Goal: Check status

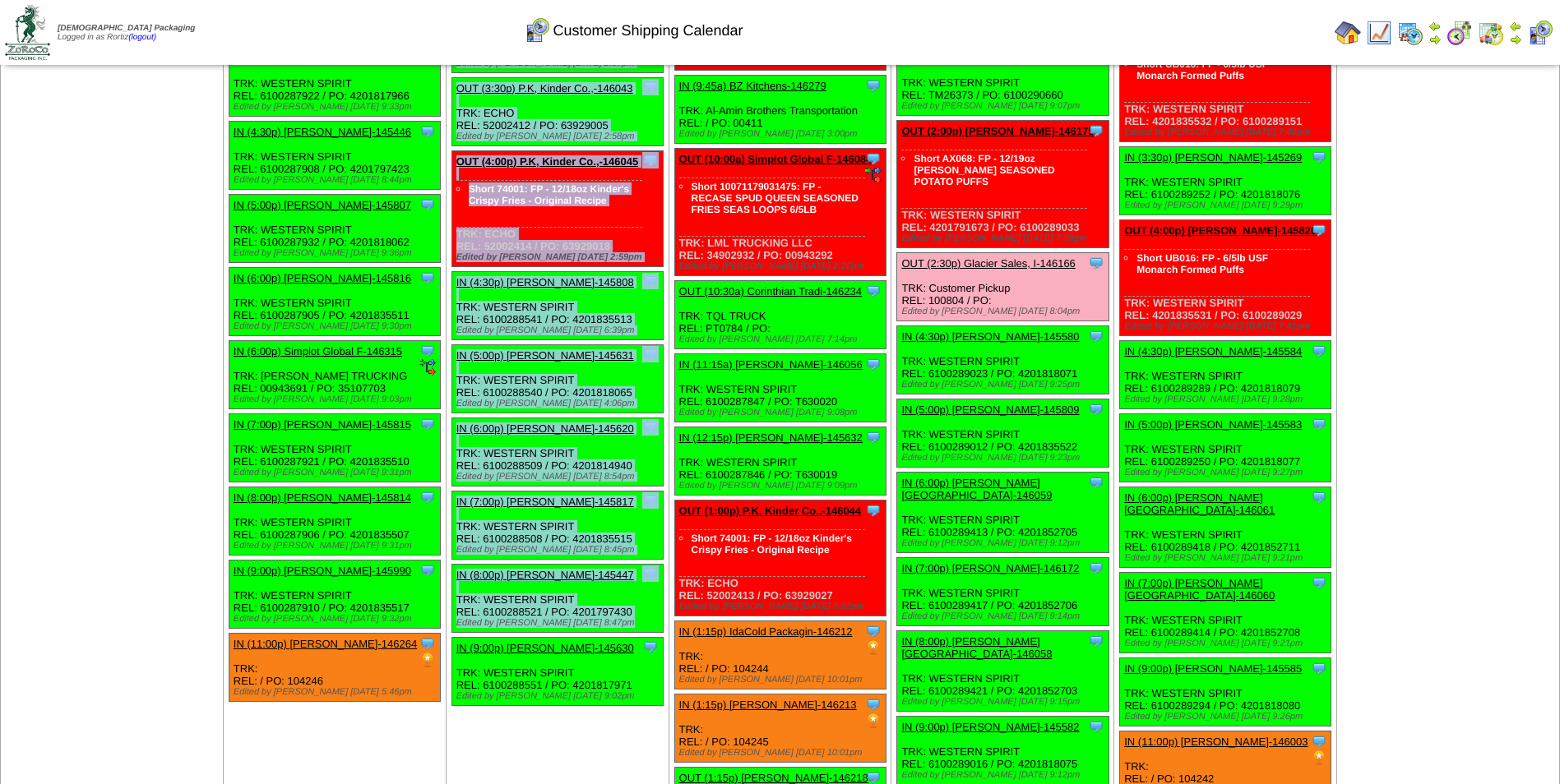
scroll to position [2041, 0]
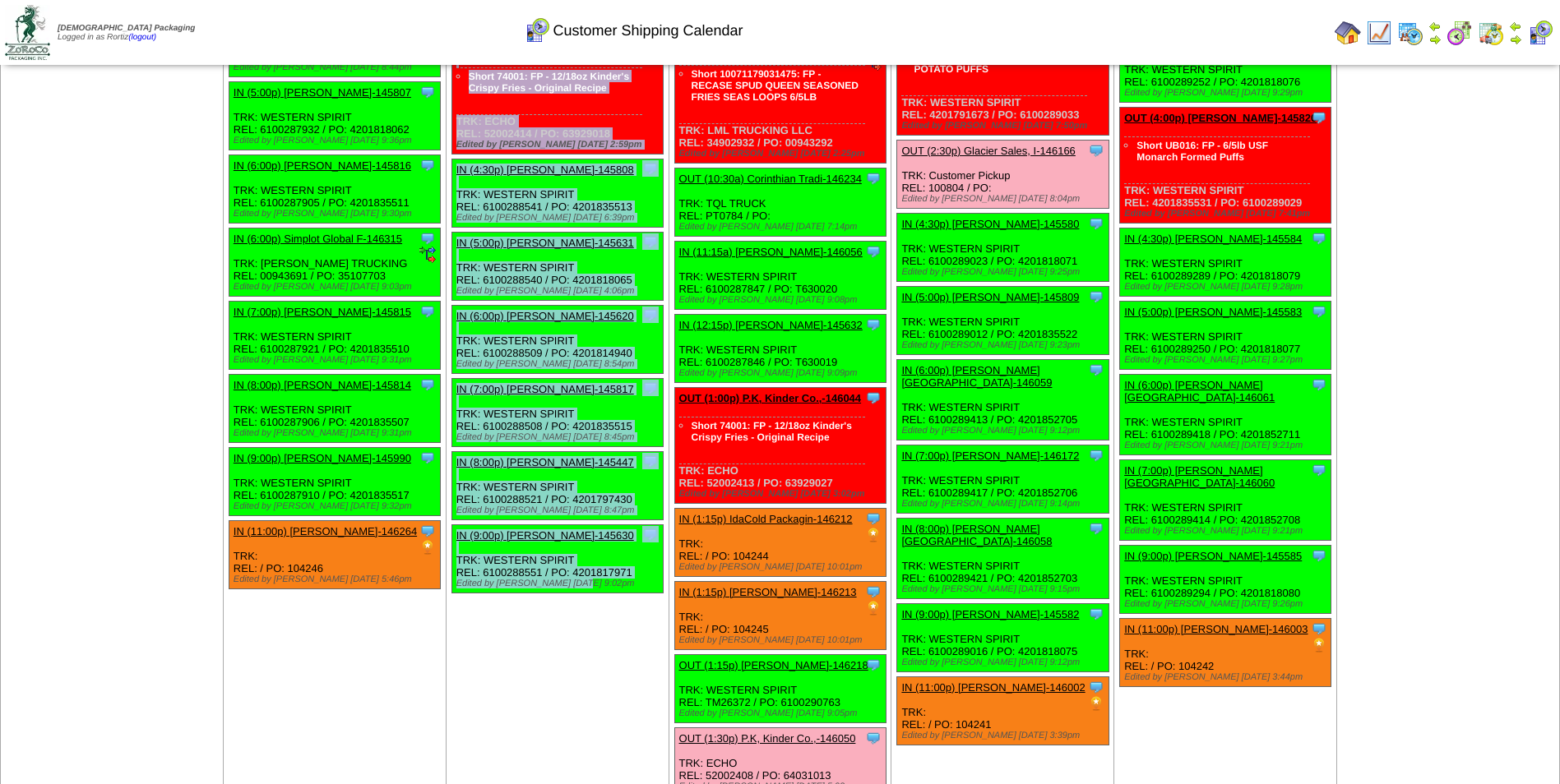
drag, startPoint x: 454, startPoint y: 214, endPoint x: 608, endPoint y: 581, distance: 398.0
copy ul "IN (7:00a) Lamb-Weston-145575 Lamb-Weston ScheduleID: 145575 30 TOTE: 7416 (RM …"
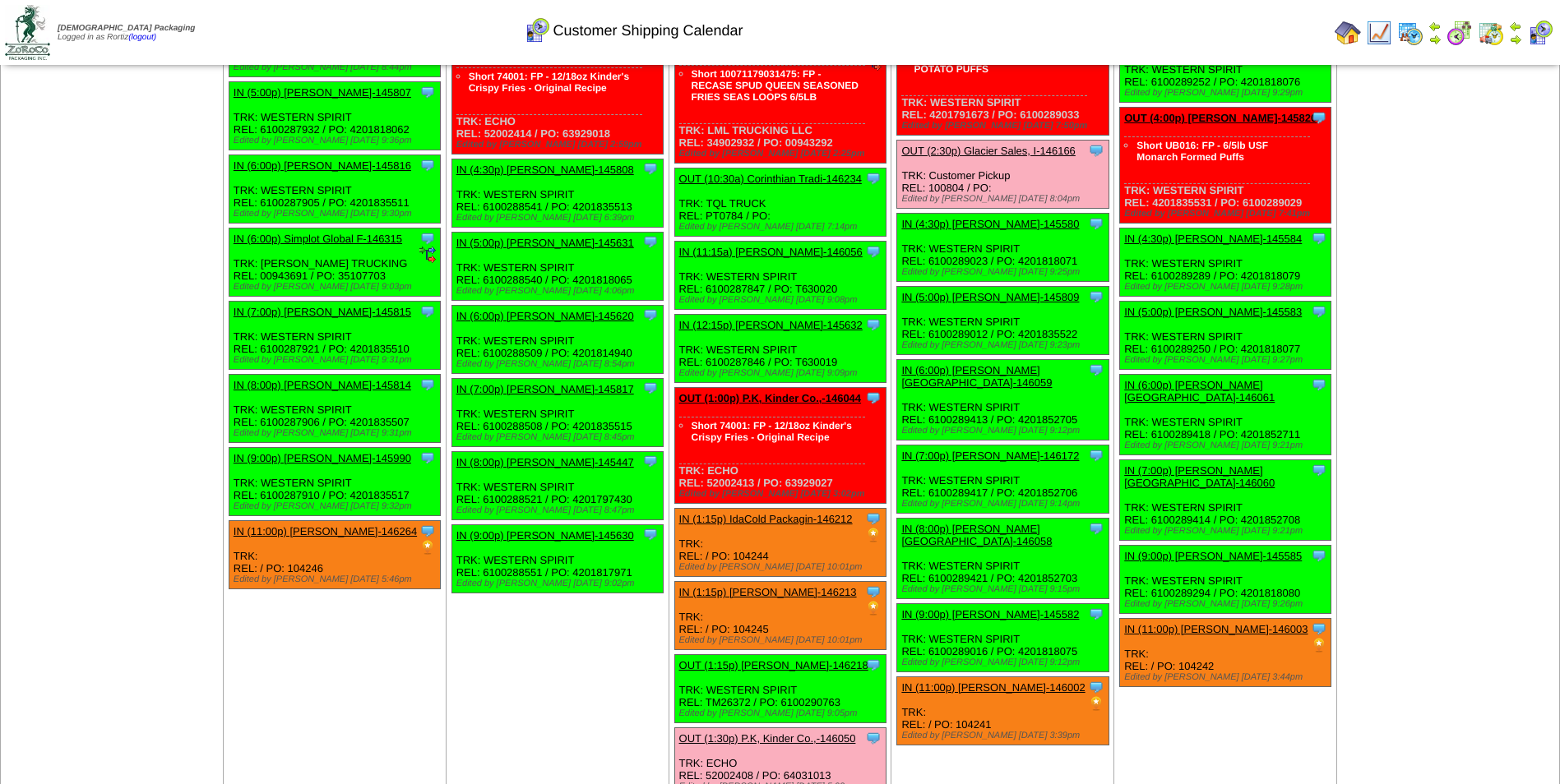
click at [978, 24] on div "Customer Shipping Calendar" at bounding box center [633, 25] width 896 height 45
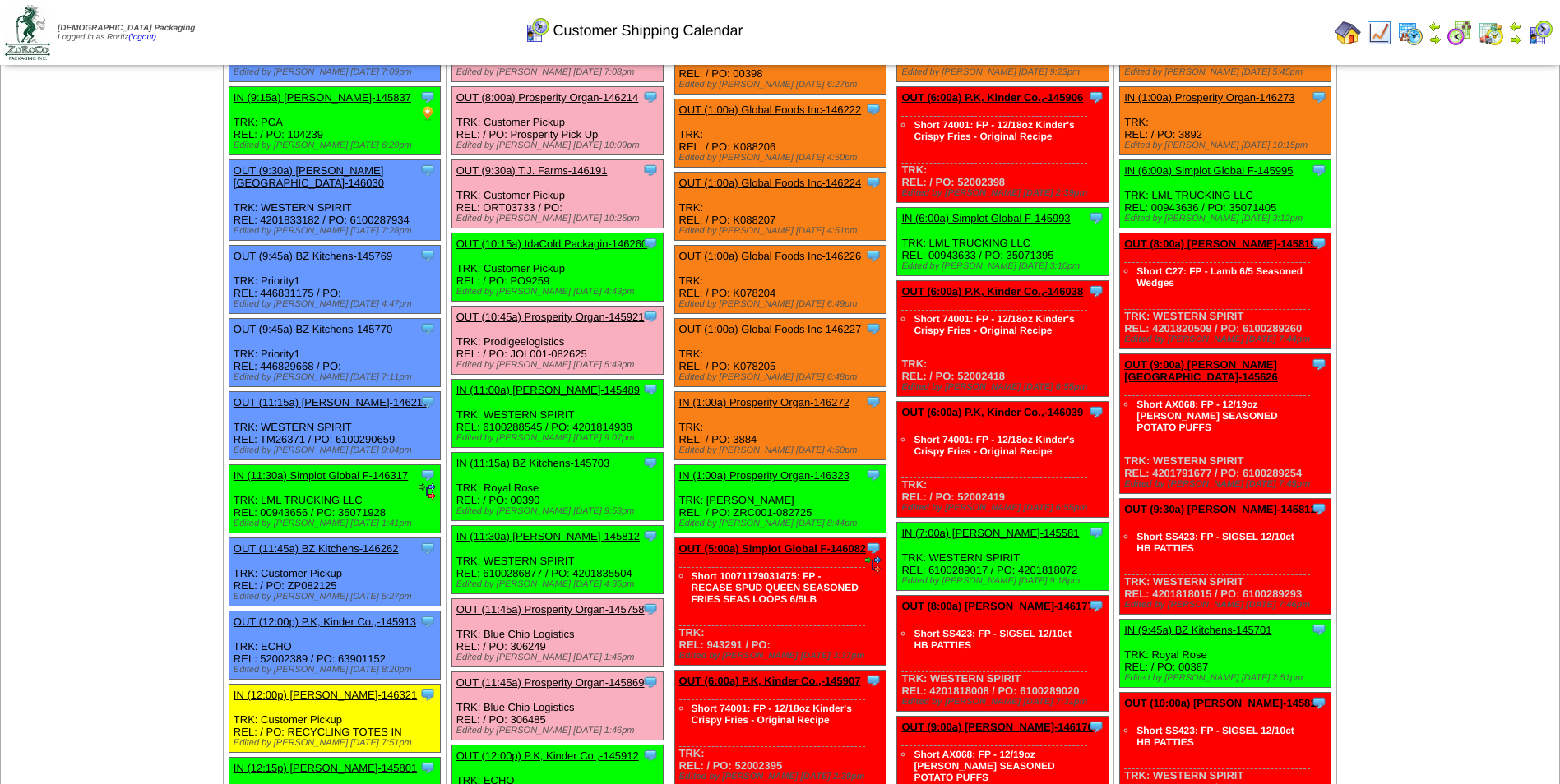
scroll to position [0, 0]
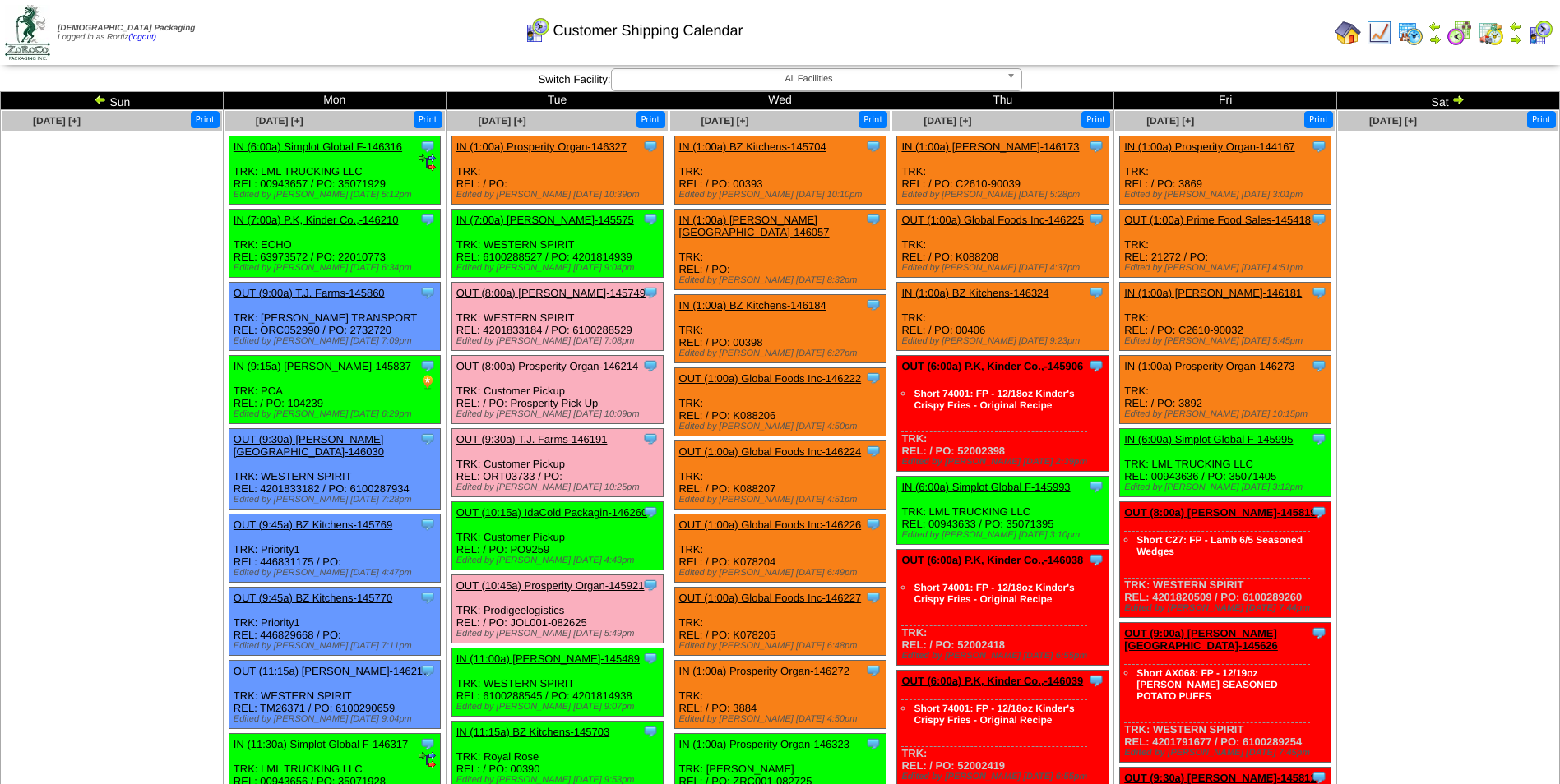
click at [100, 105] on img at bounding box center [100, 99] width 13 height 13
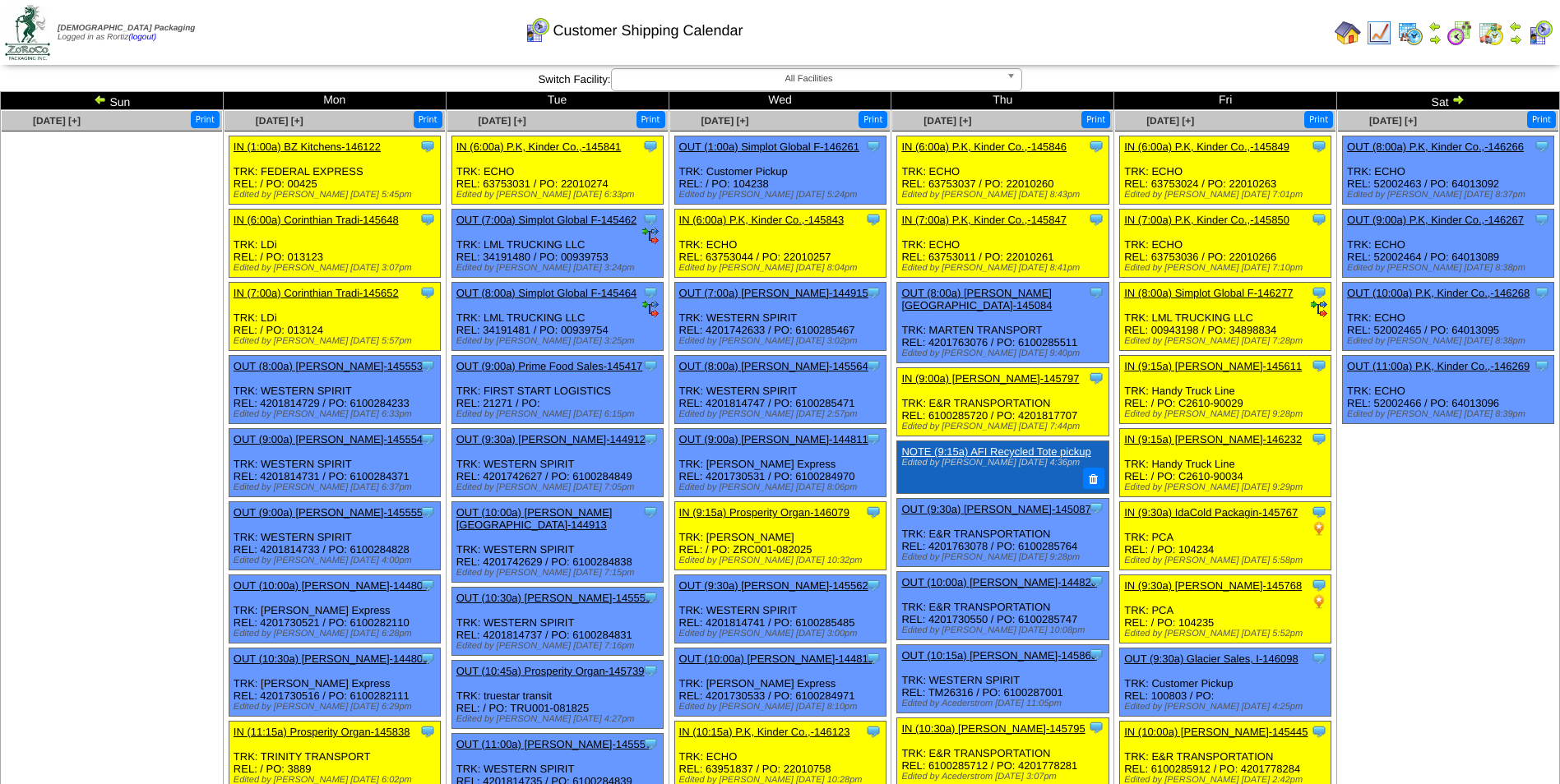
click at [1453, 101] on img at bounding box center [1457, 99] width 13 height 13
